Goal: Check status

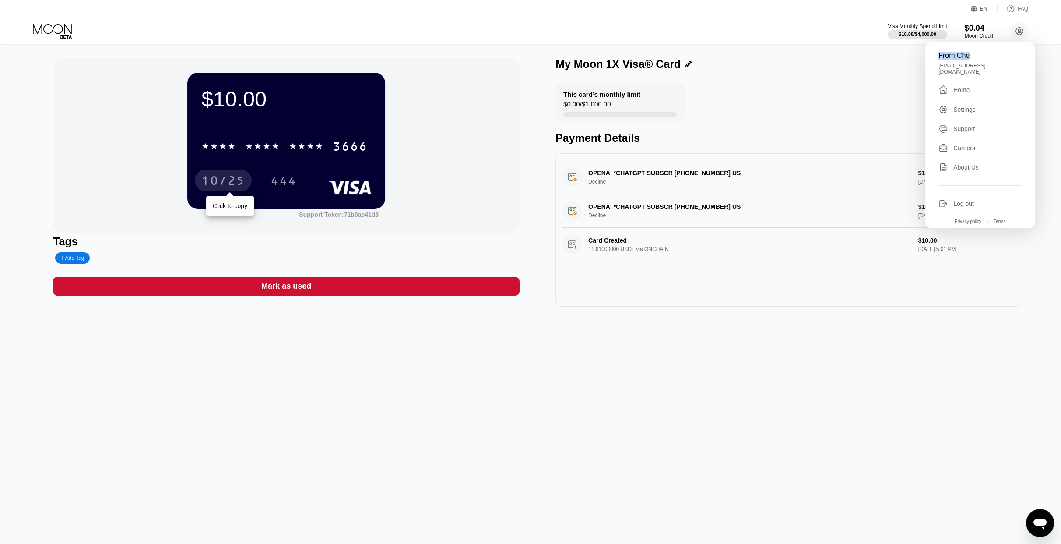
click at [219, 181] on div "10/25" at bounding box center [223, 182] width 44 height 14
click at [288, 179] on div "444" at bounding box center [284, 182] width 26 height 14
click at [968, 49] on div "From Che fromche19@gmail.com  Home Settings Support Careers About Us Log out P…" at bounding box center [980, 135] width 109 height 186
click at [976, 57] on div "From Che" at bounding box center [980, 56] width 83 height 8
drag, startPoint x: 957, startPoint y: 58, endPoint x: 939, endPoint y: 58, distance: 17.5
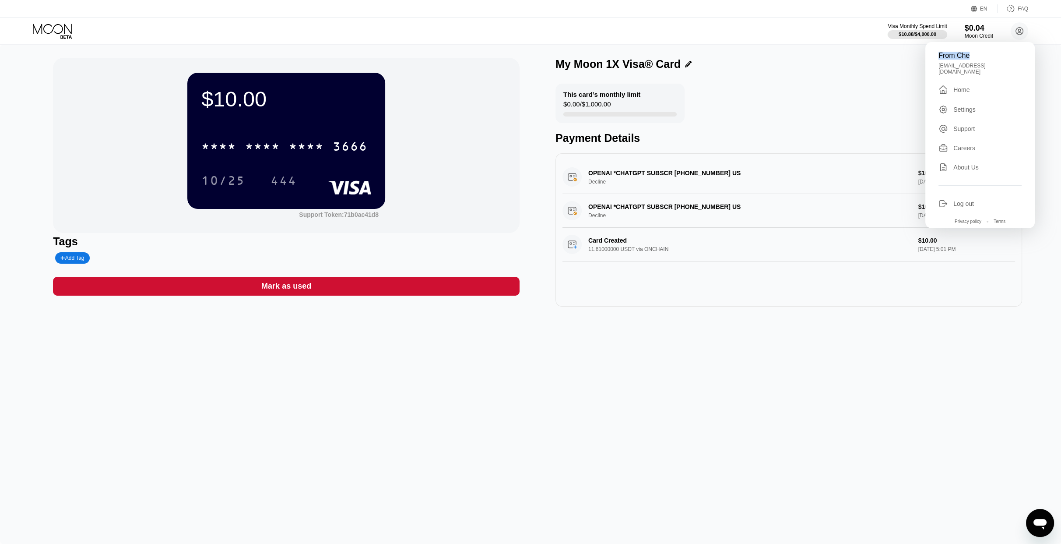
click at [939, 58] on div "From Che" at bounding box center [980, 56] width 83 height 8
copy div "From Che"
click at [750, 35] on div "Visa Monthly Spend Limit $10.88 / $4,000.00 $0.04 Moon Credit From Che fromche1…" at bounding box center [530, 31] width 1061 height 26
click at [65, 27] on icon at bounding box center [53, 31] width 41 height 15
